Goal: Check status: Check status

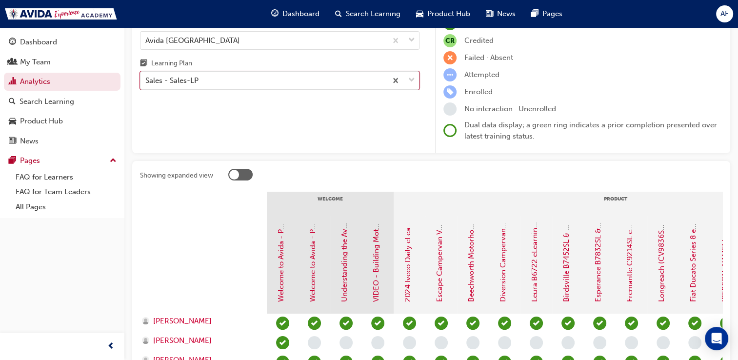
scroll to position [72, 0]
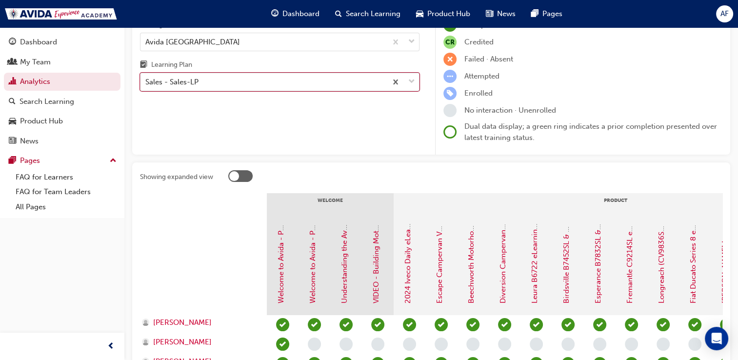
click at [246, 83] on div "Sales - Sales-LP" at bounding box center [263, 82] width 246 height 17
click at [146, 83] on input "Learning Plan option Sales - Sales-LP, selected. 0 results available. Select is…" at bounding box center [145, 82] width 1 height 8
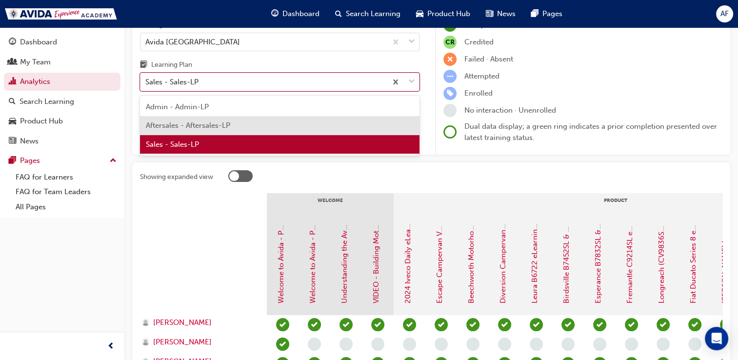
click at [211, 127] on span "Aftersales - Aftersales-LP" at bounding box center [188, 125] width 84 height 9
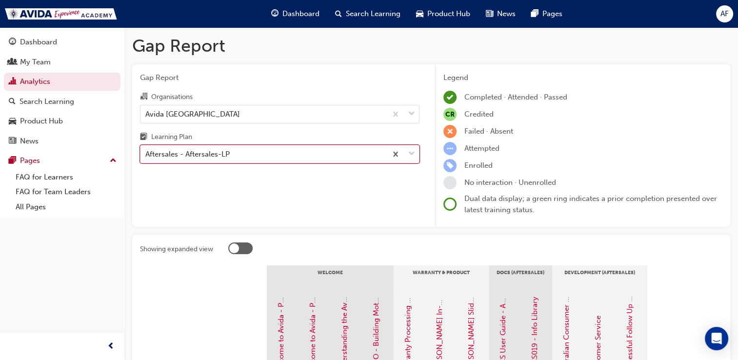
click at [274, 159] on div "Aftersales - Aftersales-LP" at bounding box center [263, 154] width 246 height 17
click at [146, 158] on input "Learning Plan option Aftersales - Aftersales-LP, selected. 0 results available.…" at bounding box center [145, 154] width 1 height 8
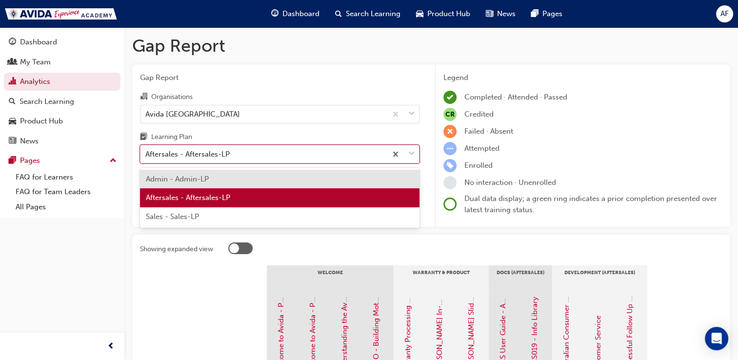
click at [242, 219] on div "Sales - Sales-LP" at bounding box center [279, 216] width 279 height 19
